Goal: Task Accomplishment & Management: Manage account settings

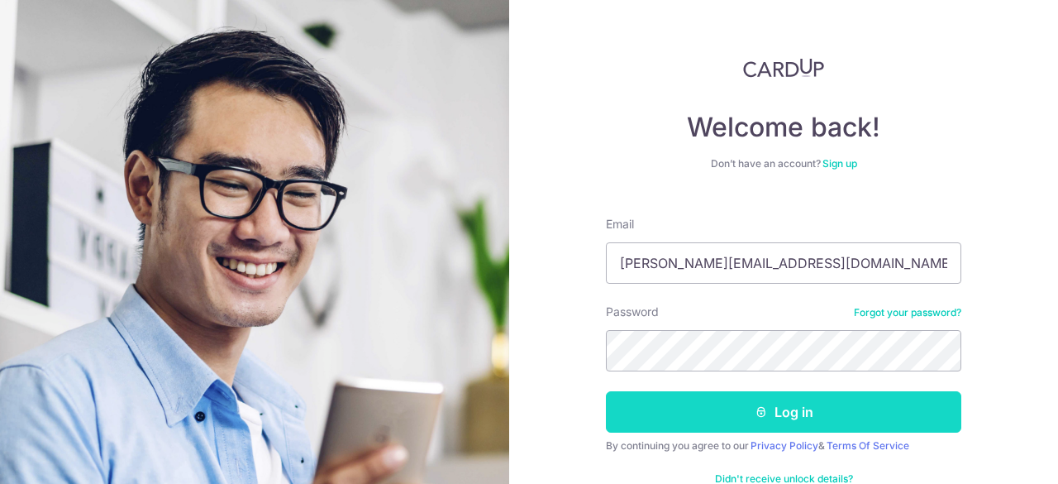
click at [708, 419] on button "Log in" at bounding box center [783, 411] width 355 height 41
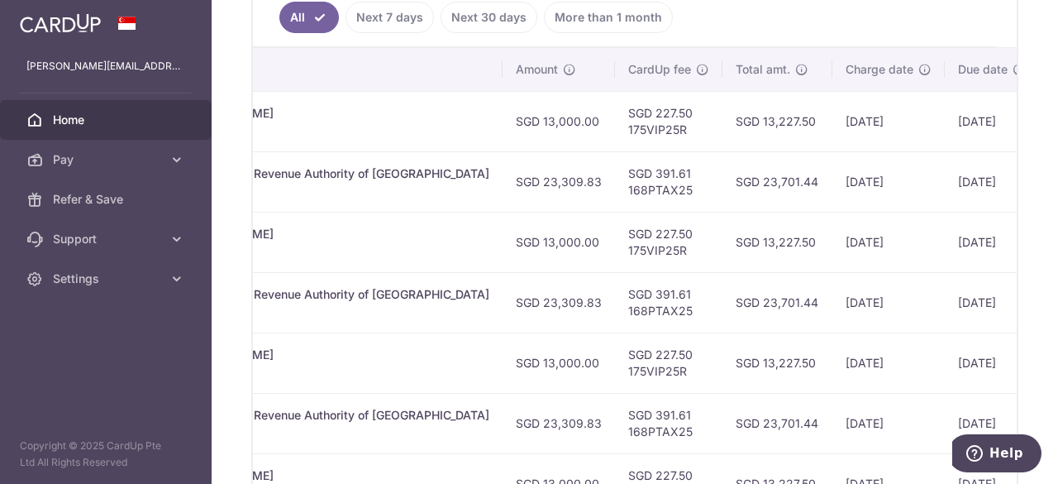
scroll to position [0, 542]
